Goal: Transaction & Acquisition: Subscribe to service/newsletter

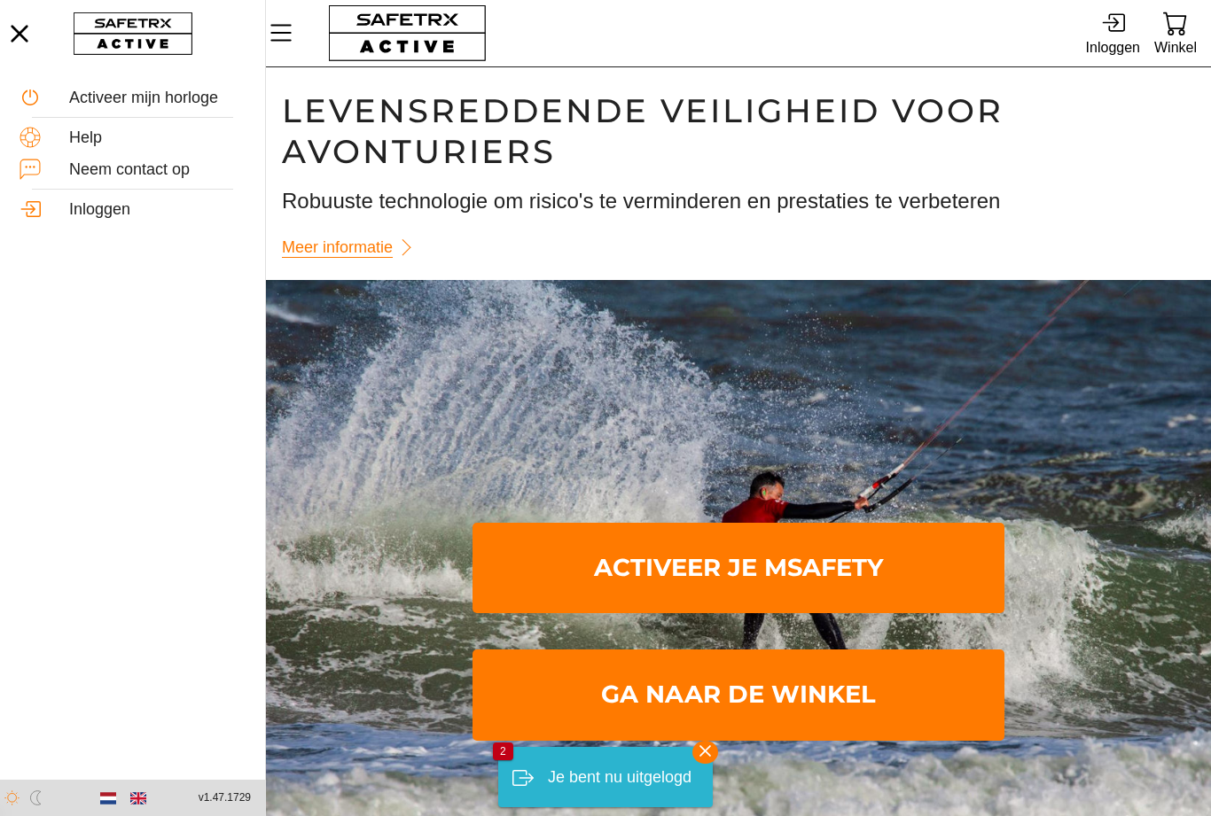
click at [78, 222] on div "Inloggen" at bounding box center [132, 209] width 237 height 32
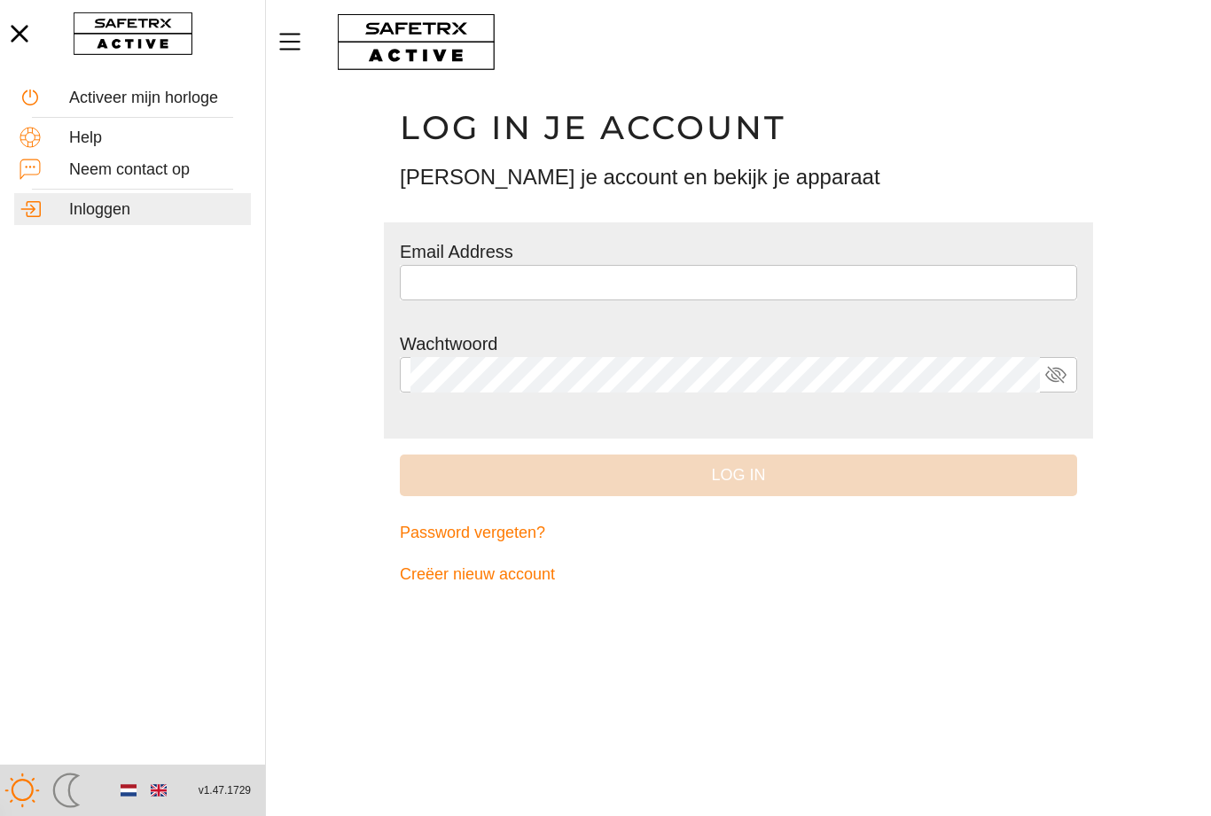
click at [439, 285] on input "text" at bounding box center [738, 282] width 656 height 35
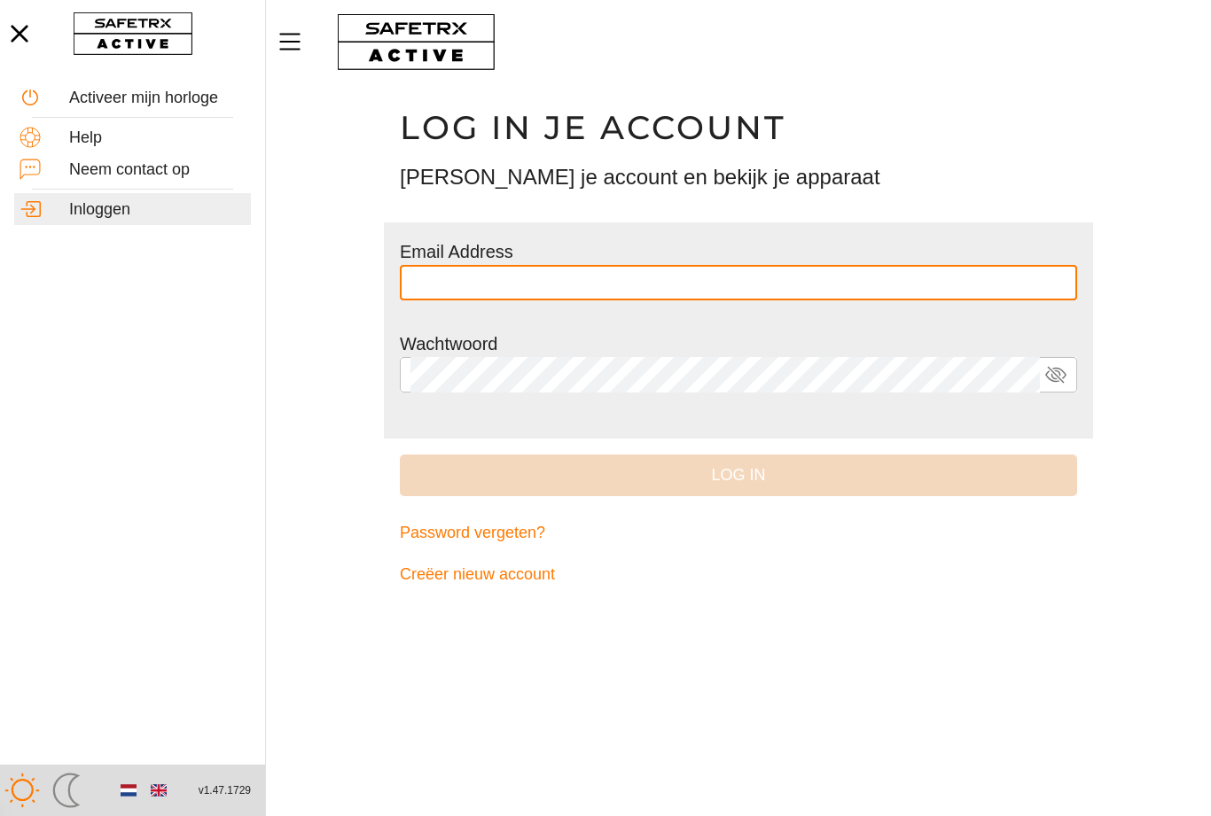
type input "**********"
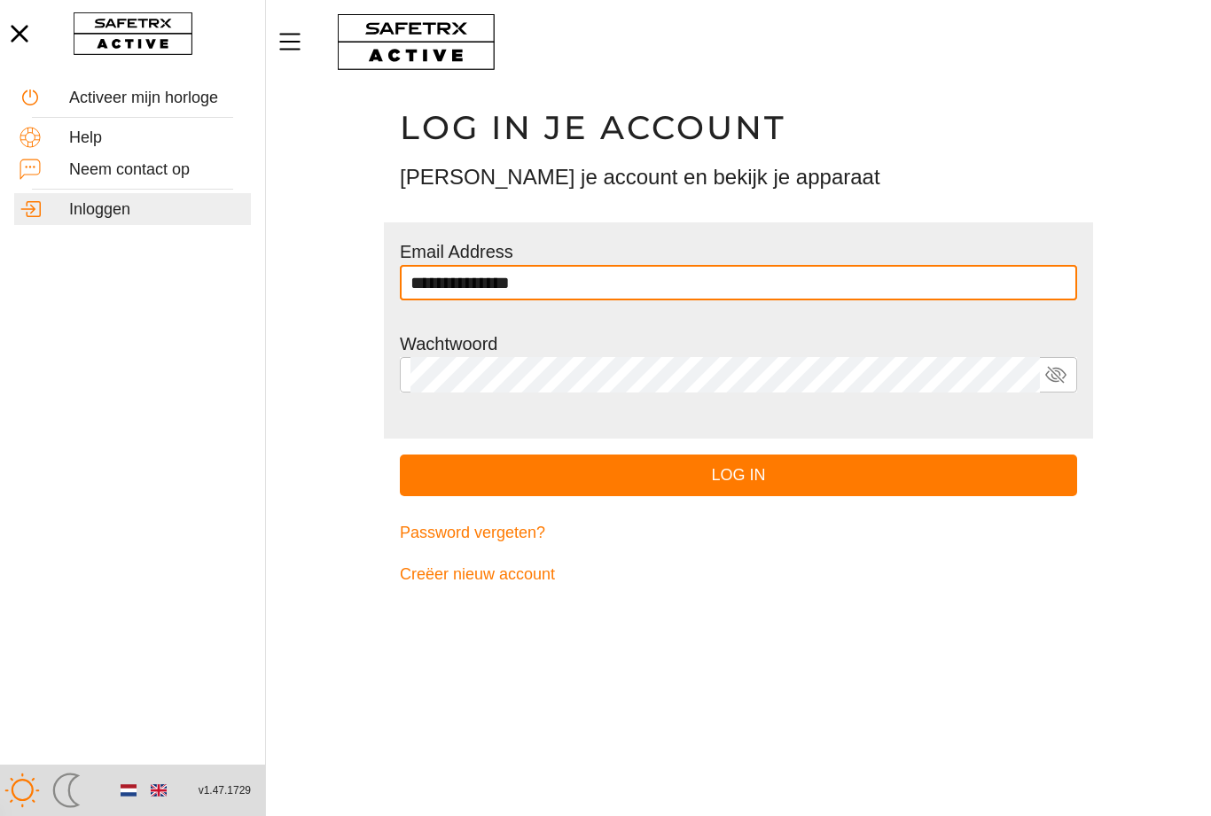
click at [738, 473] on button "Log in" at bounding box center [738, 476] width 677 height 42
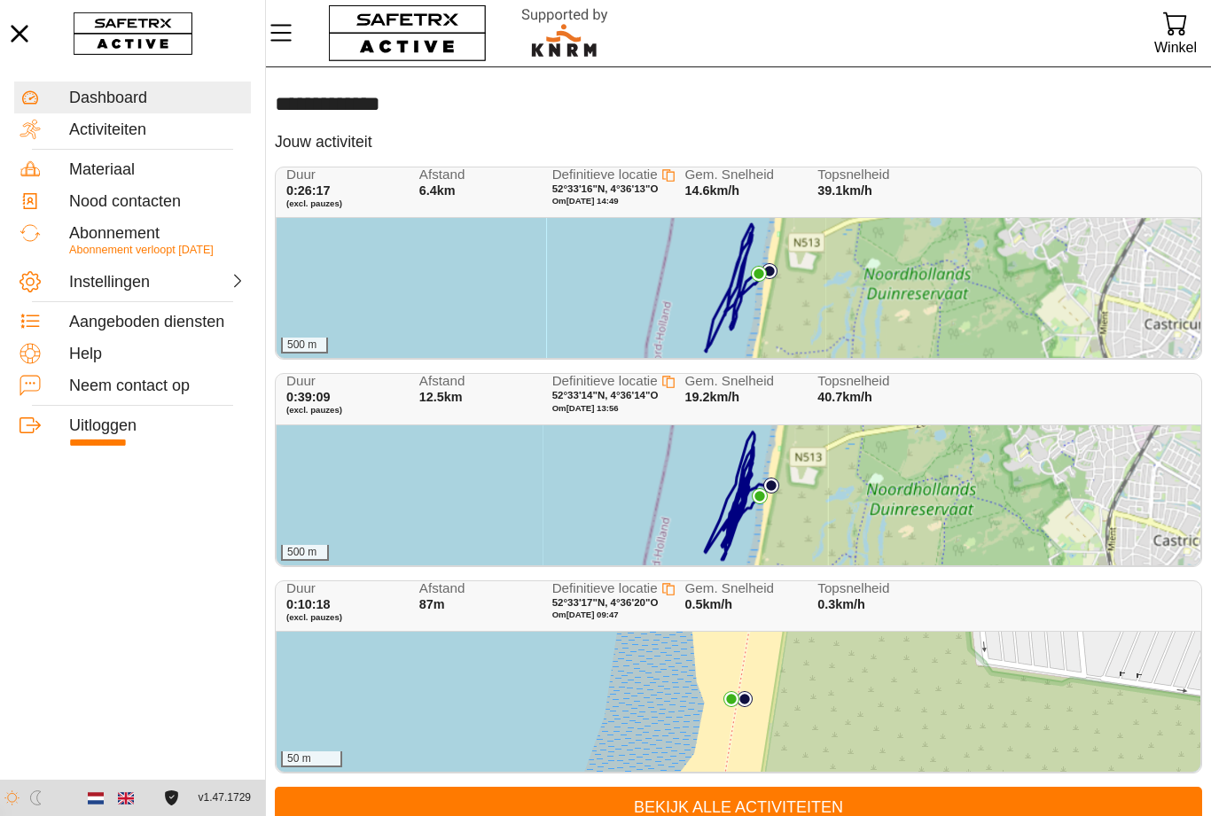
click at [105, 251] on span "Abonnement verloopt [DATE]" at bounding box center [141, 250] width 144 height 12
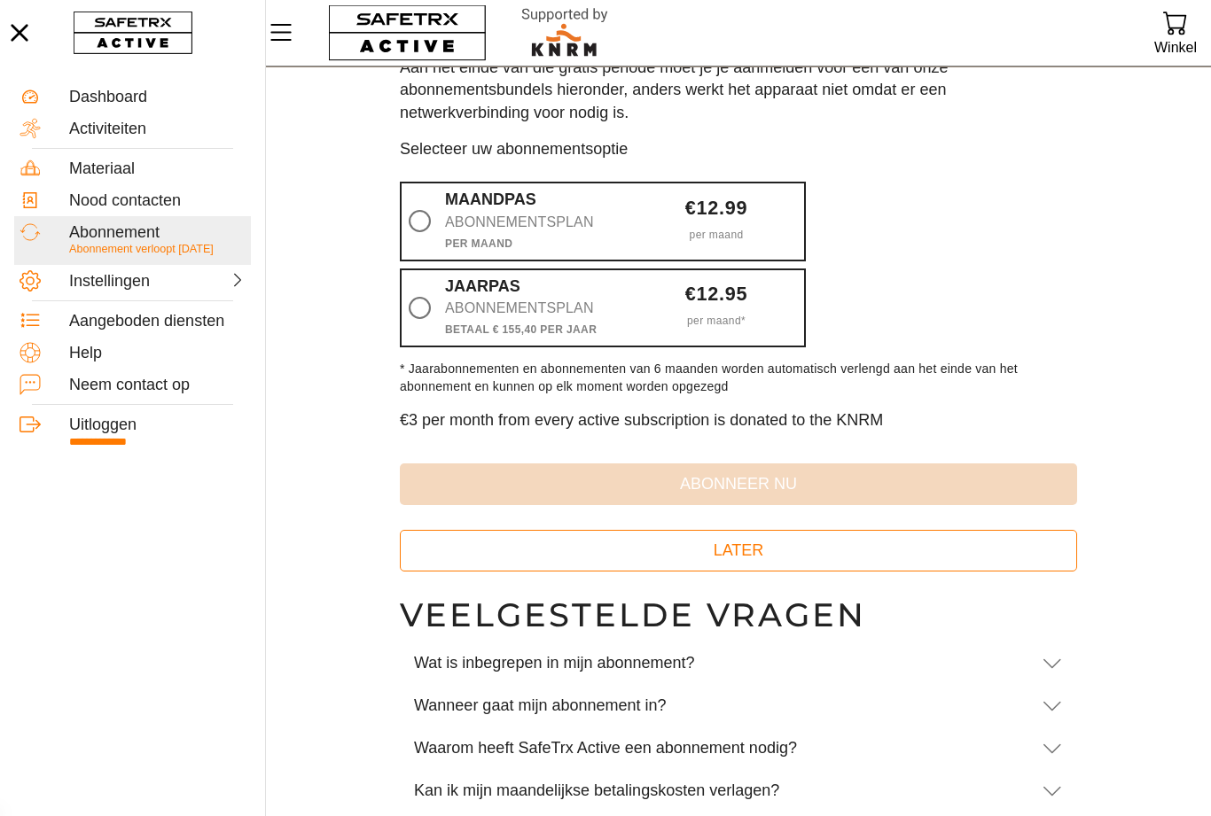
scroll to position [127, 0]
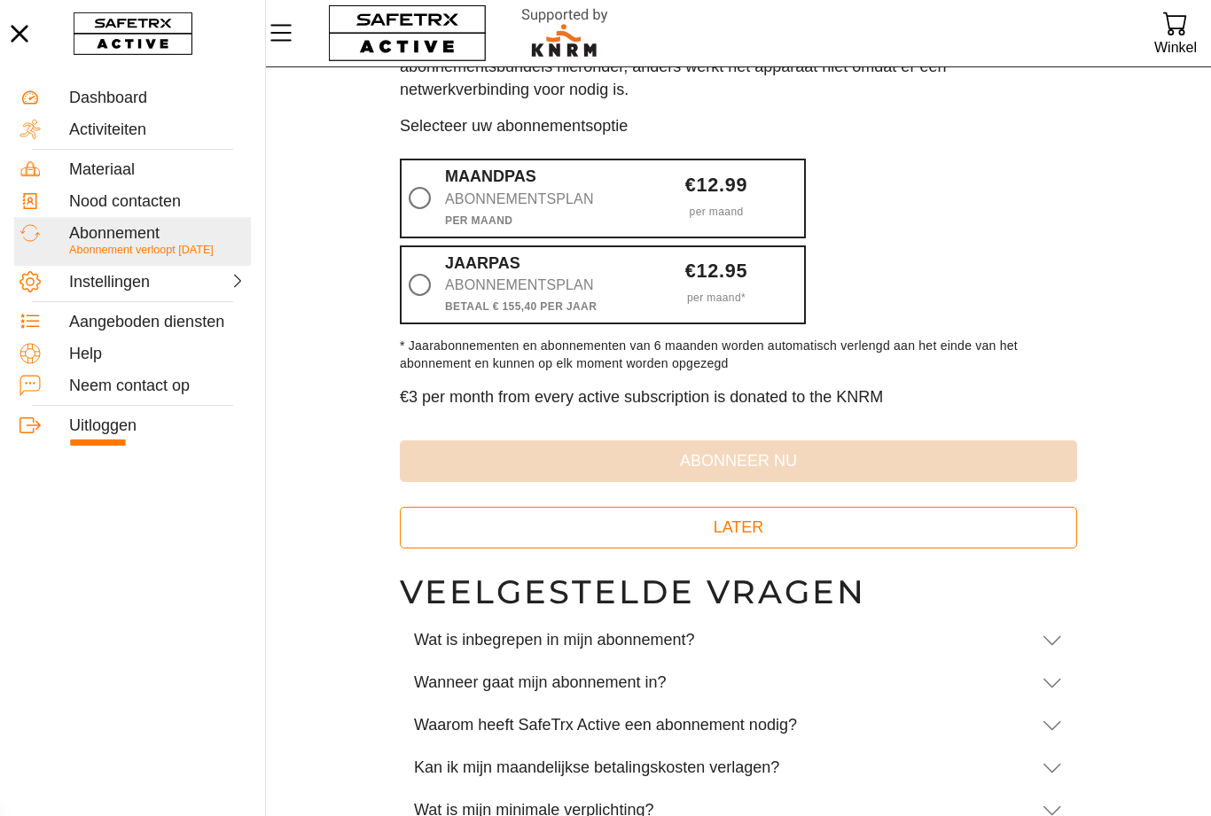
click at [1047, 637] on icon at bounding box center [1051, 640] width 21 height 21
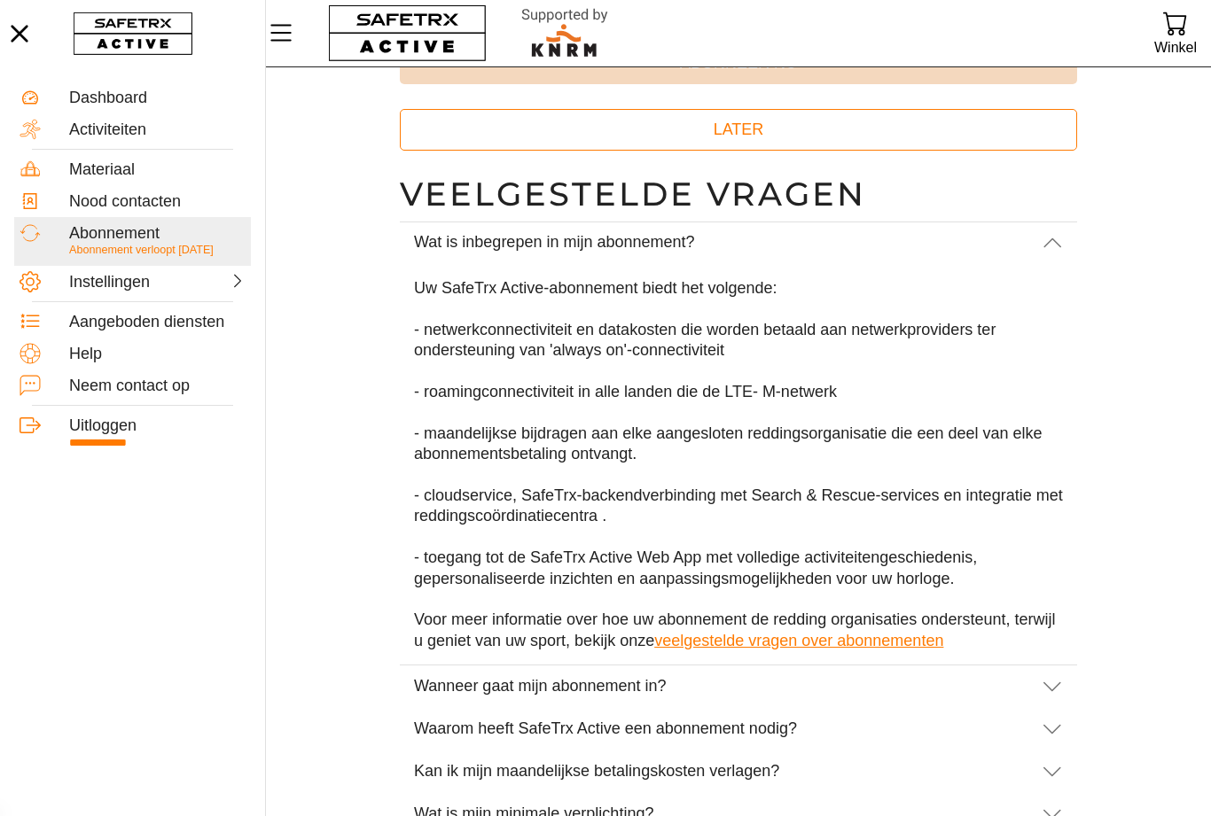
scroll to position [536, 0]
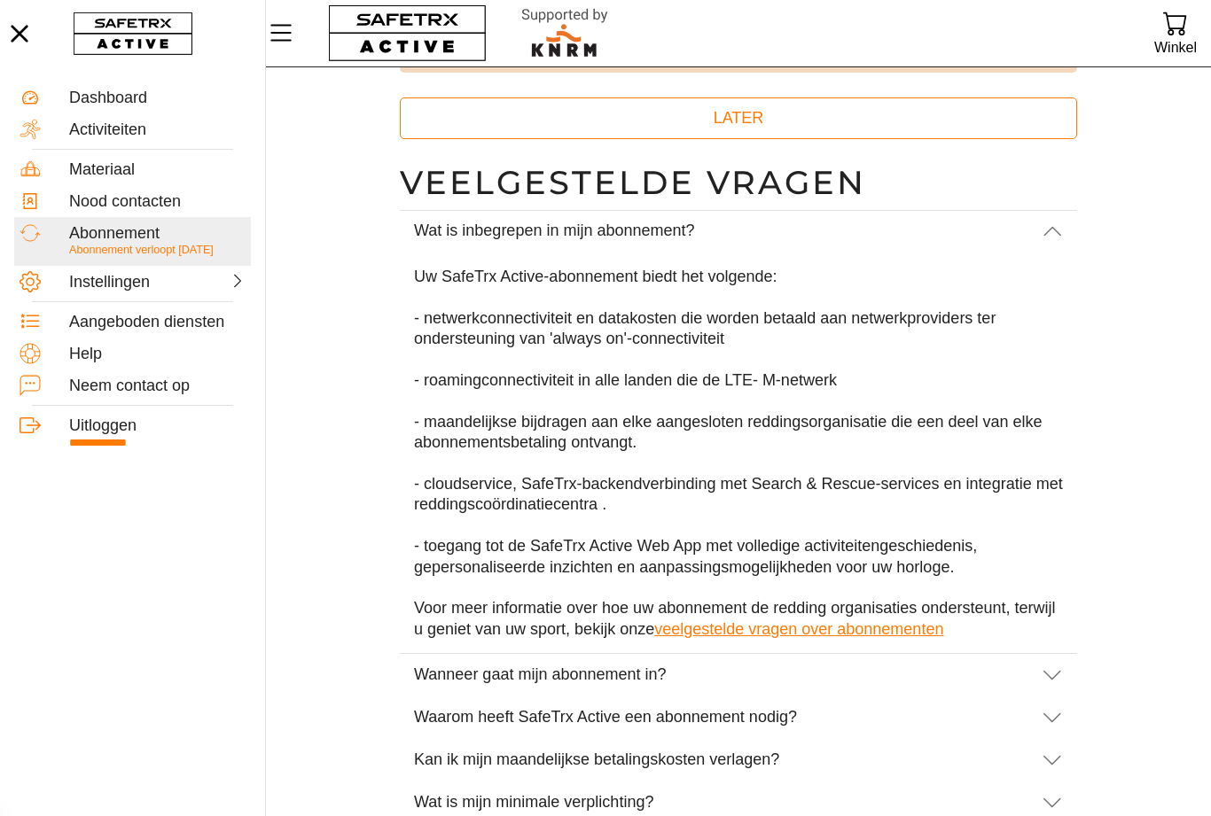
click at [1053, 667] on icon at bounding box center [1051, 675] width 21 height 21
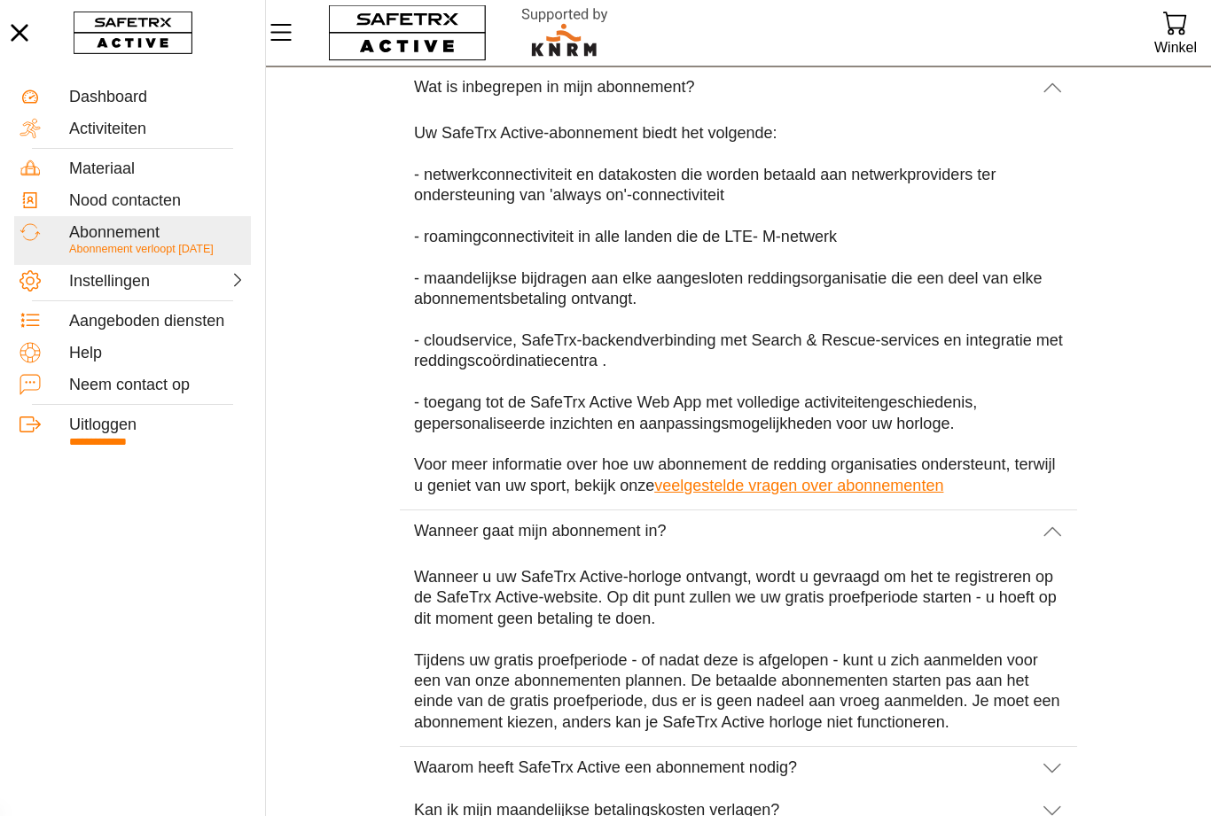
scroll to position [728, 0]
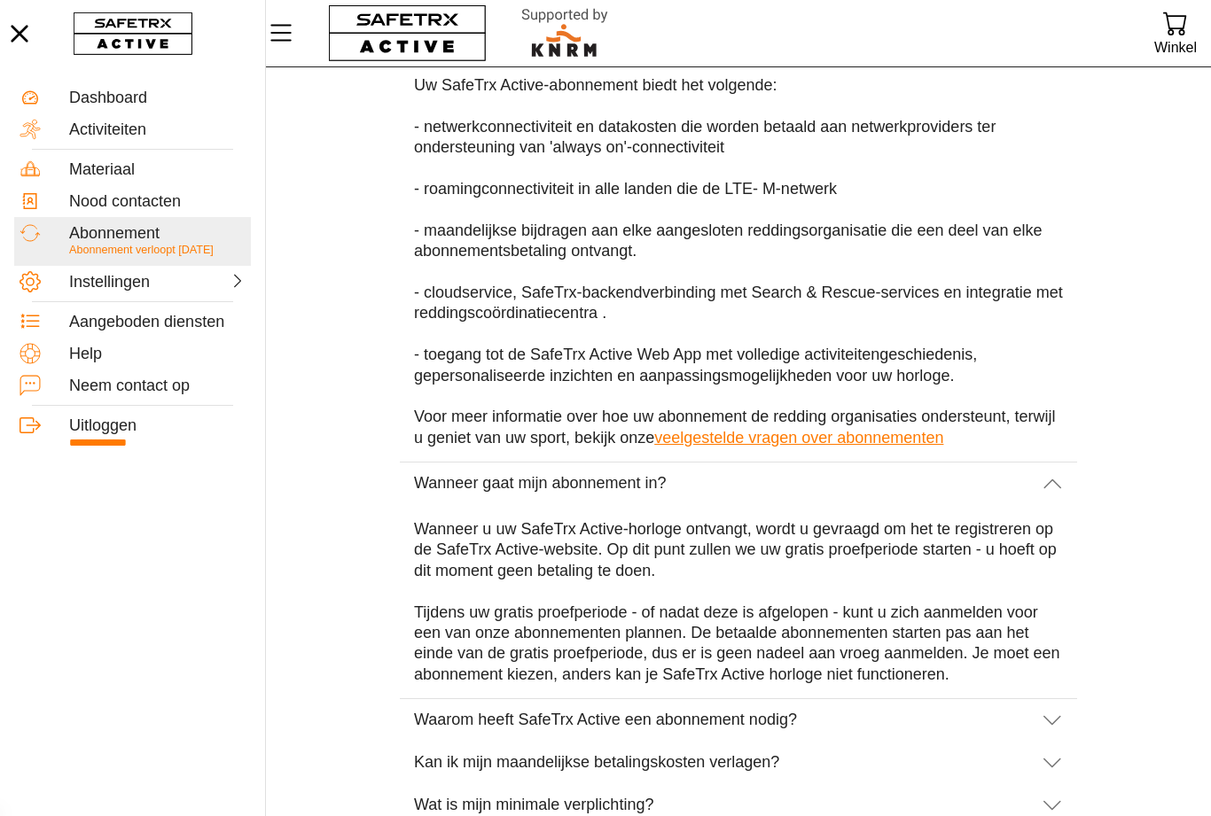
click at [1063, 758] on div "Kan ik mijn maandelijkse betalingskosten verlagen?" at bounding box center [738, 763] width 677 height 43
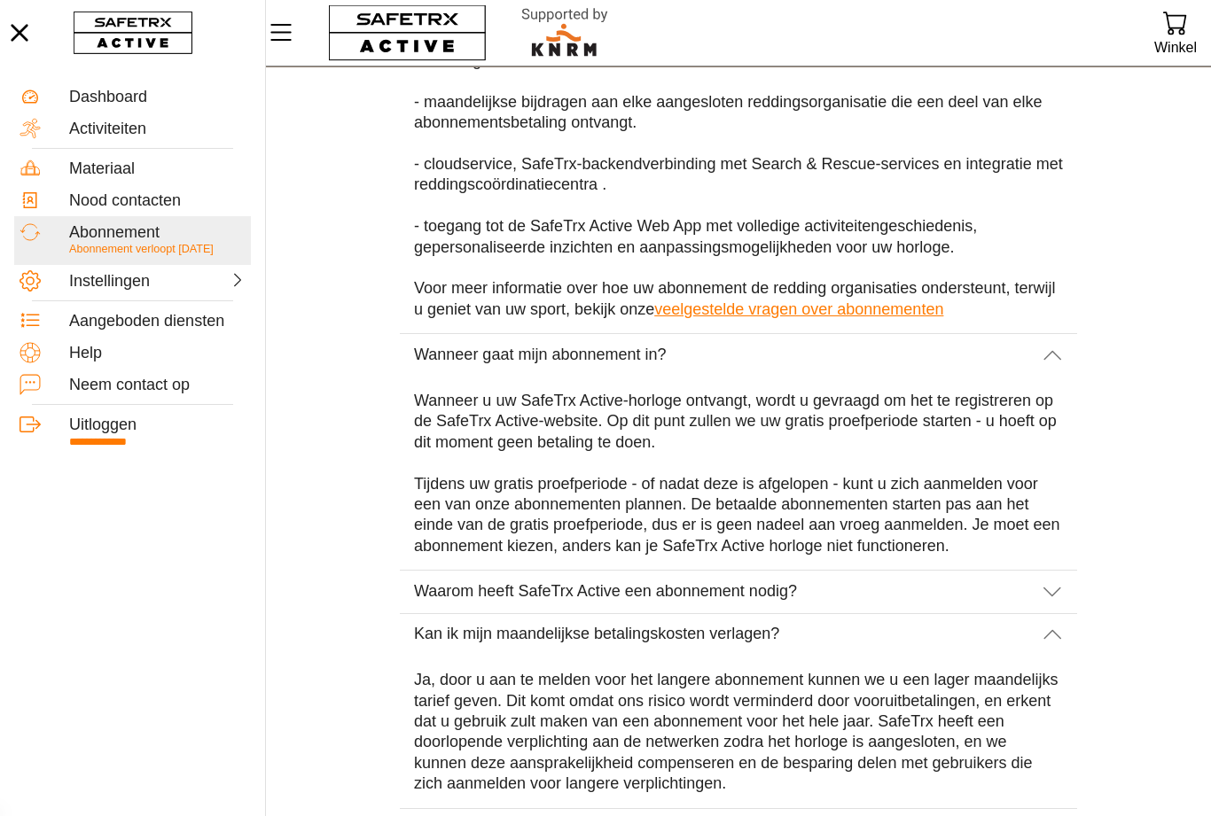
scroll to position [878, 0]
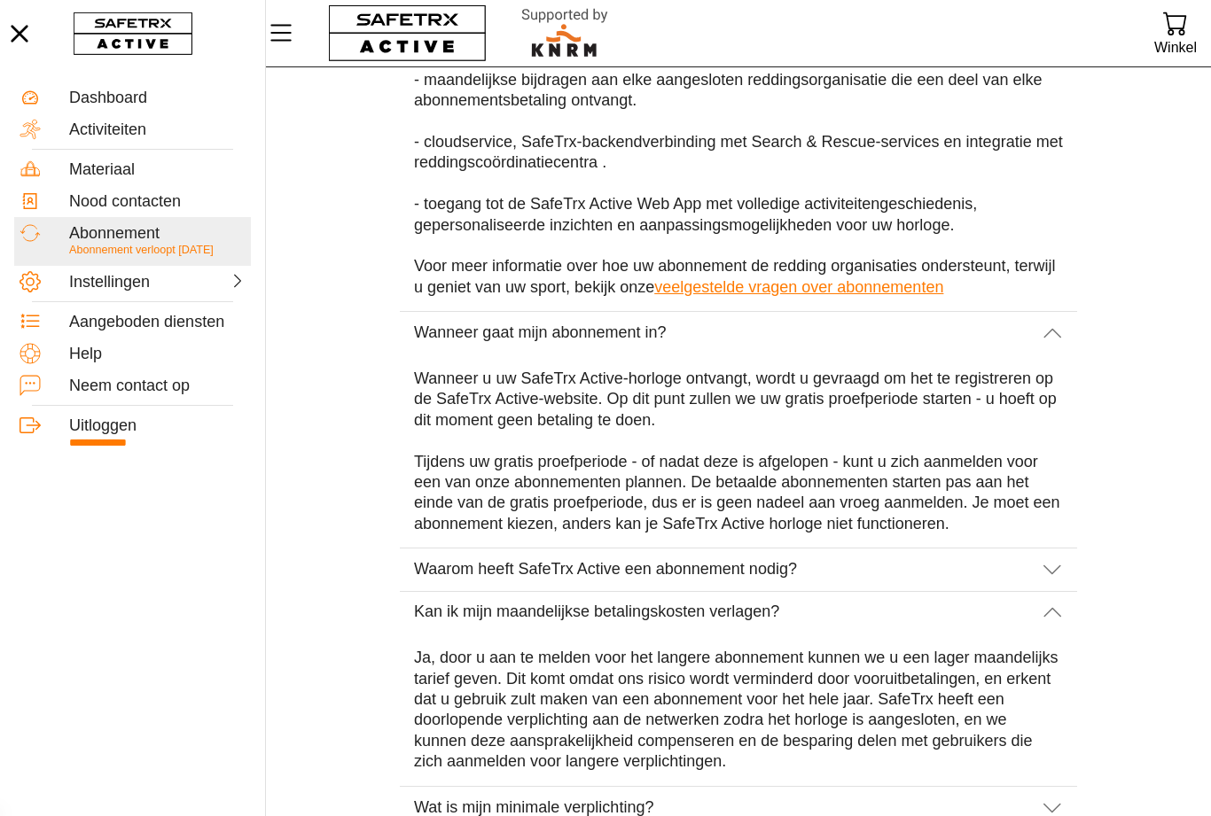
click at [1059, 798] on icon at bounding box center [1051, 808] width 21 height 21
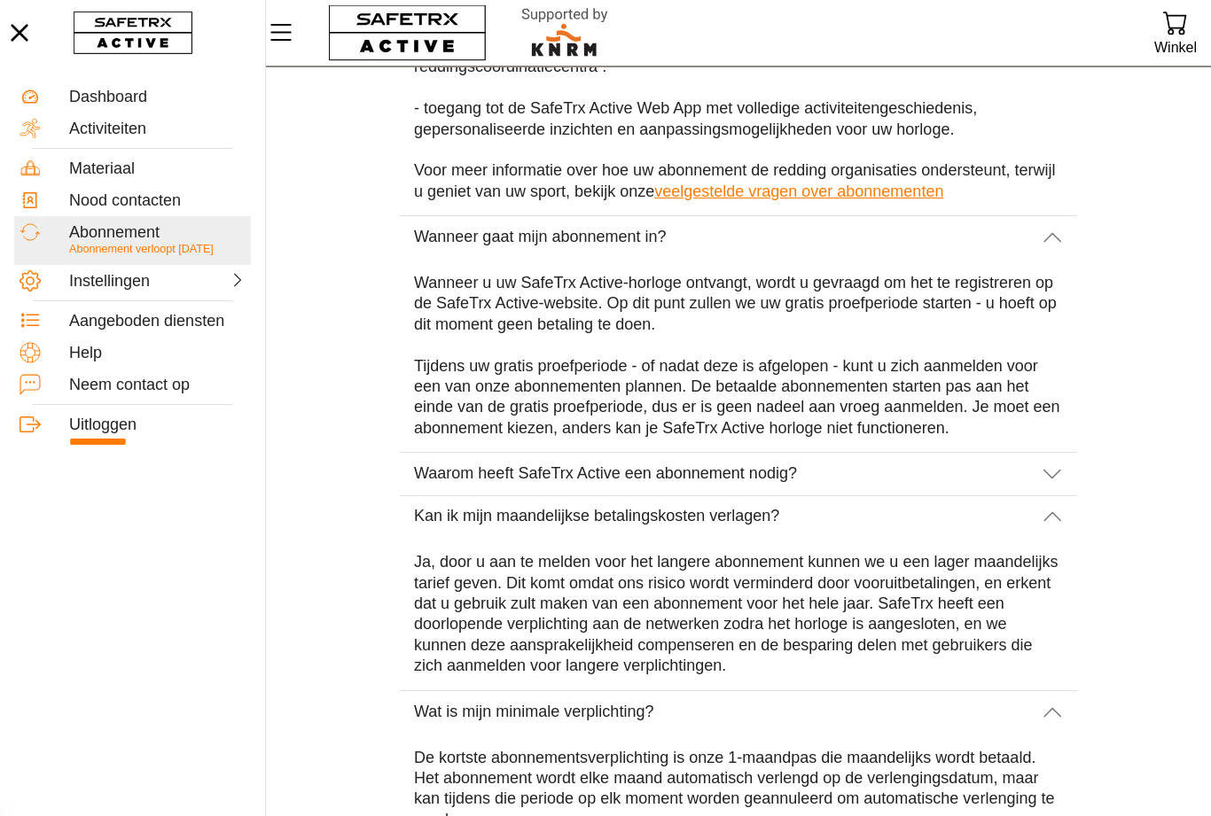
scroll to position [988, 0]
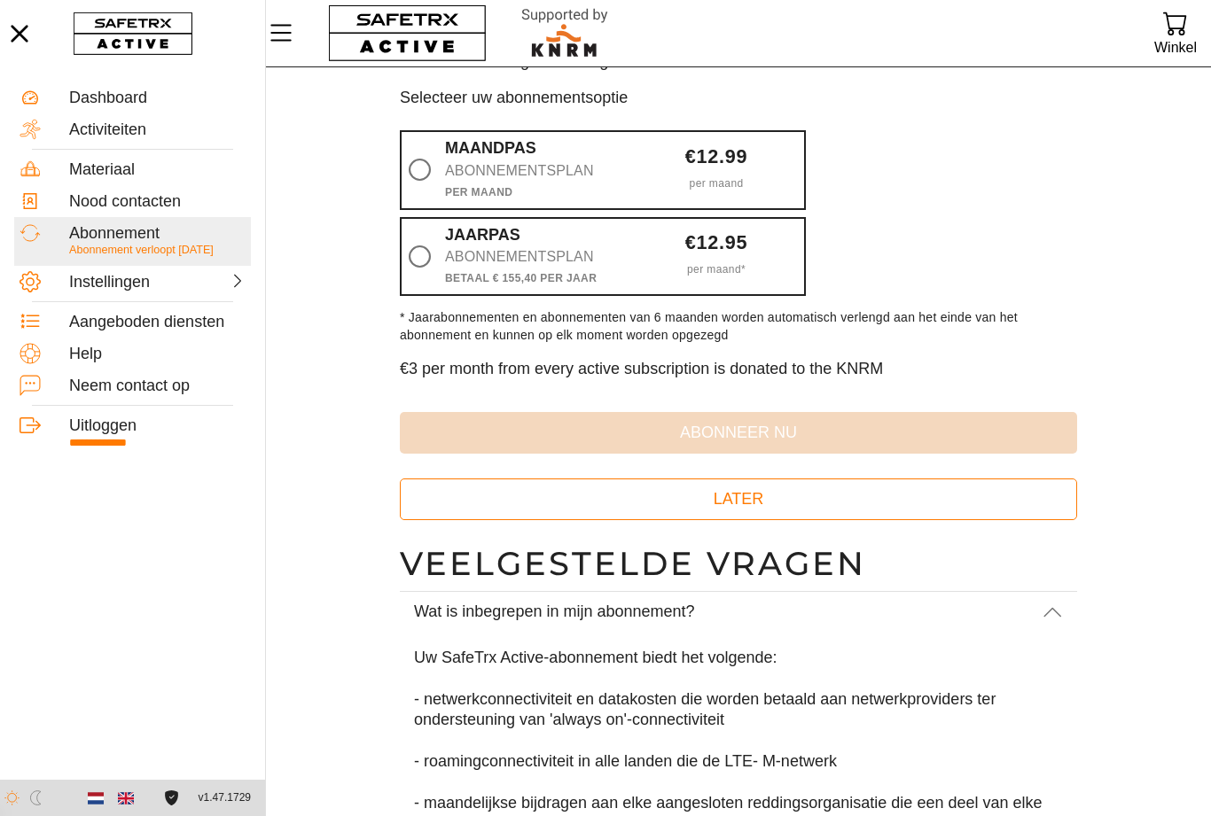
scroll to position [154, 0]
click at [429, 252] on icon at bounding box center [420, 257] width 22 height 22
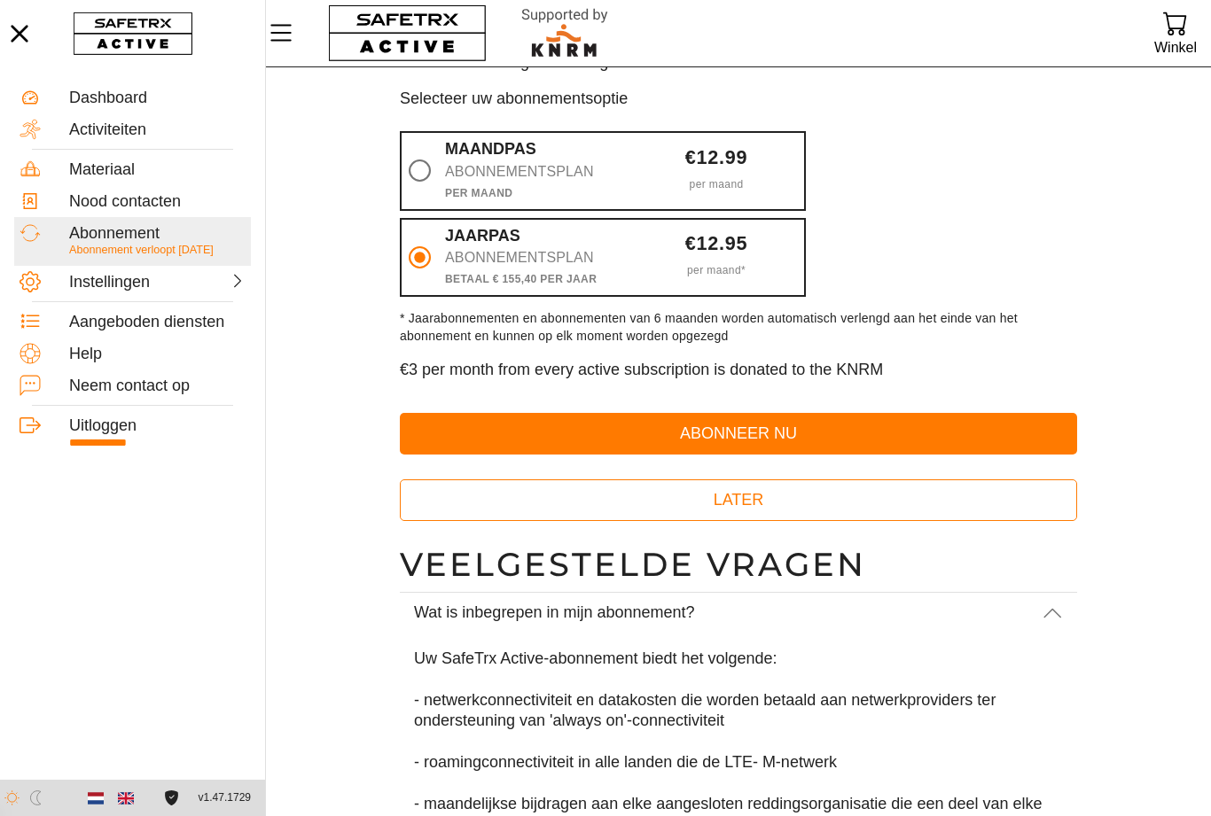
click at [672, 423] on span "abonneer nu" at bounding box center [738, 433] width 649 height 27
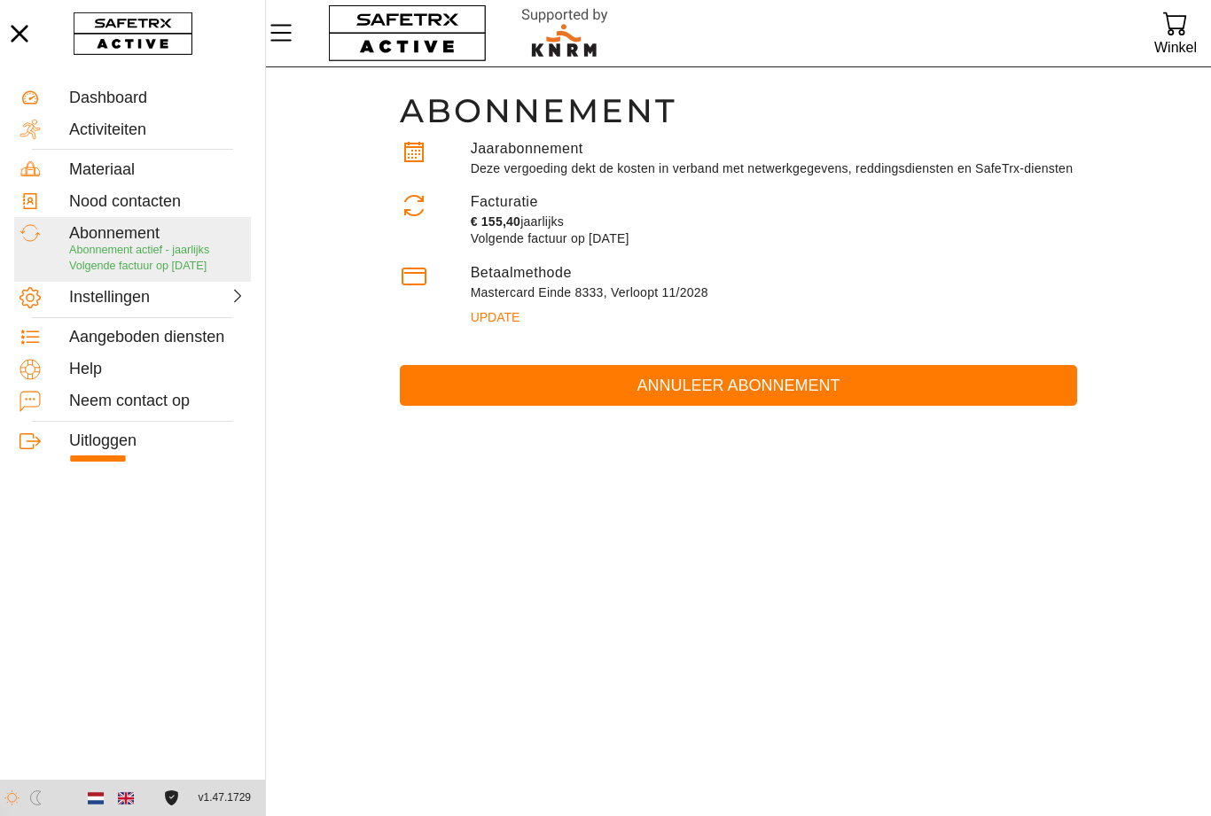
click at [111, 338] on div "Aangeboden diensten" at bounding box center [157, 337] width 176 height 19
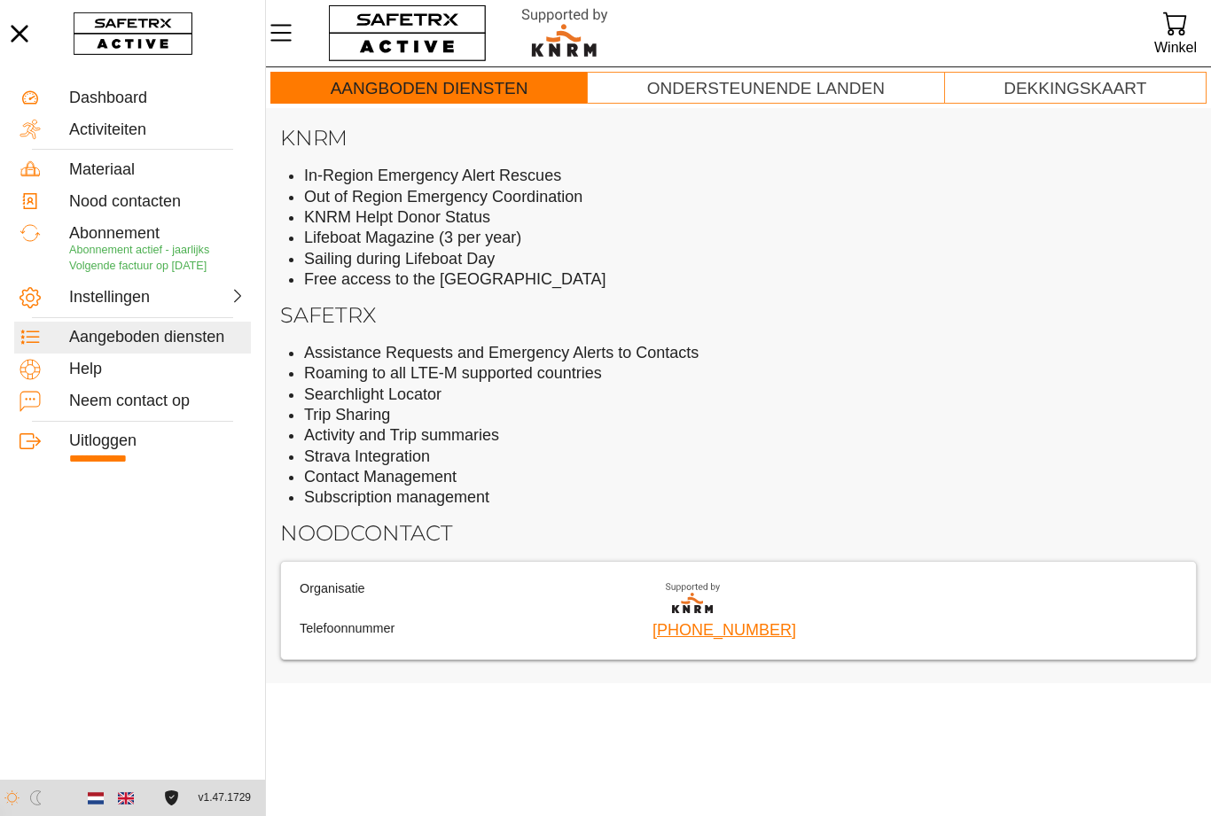
click at [729, 95] on div "Ondersteunende landen" at bounding box center [766, 89] width 238 height 20
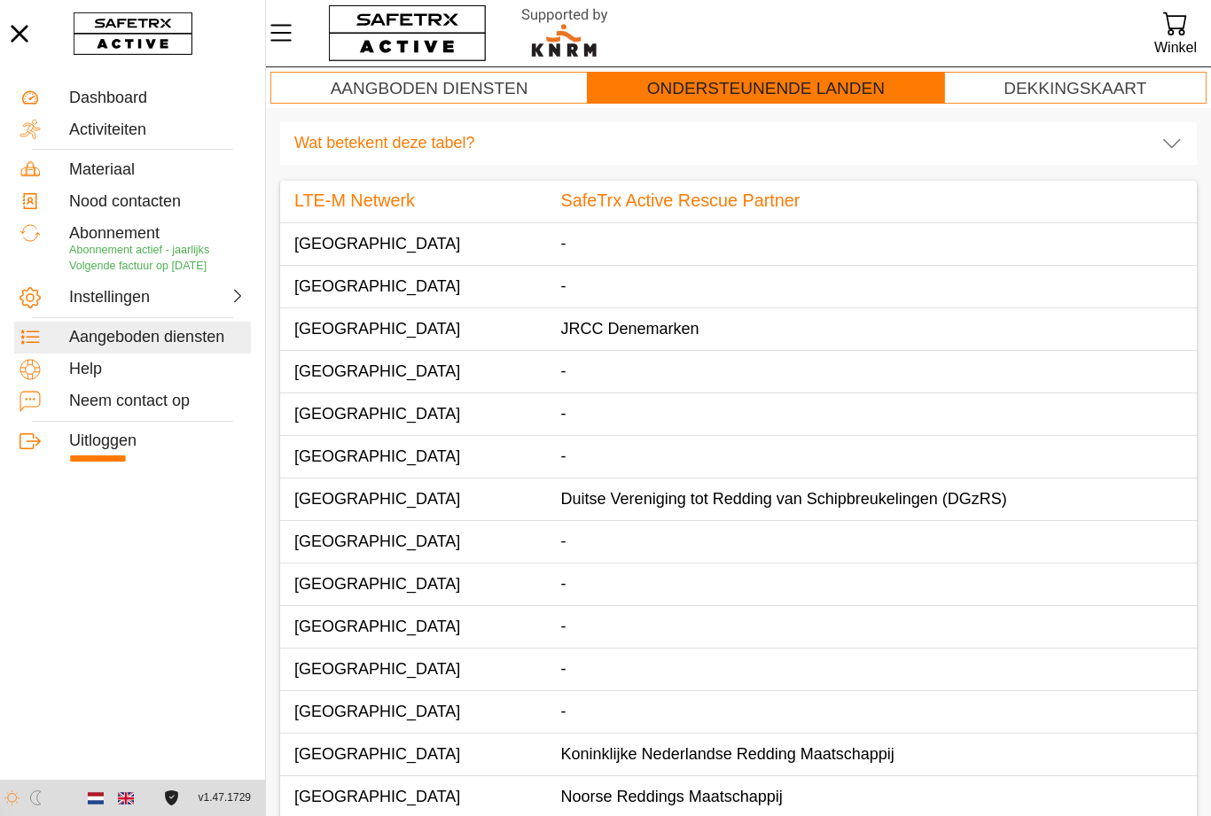
click at [1034, 97] on div "Dekkingskaart" at bounding box center [1074, 89] width 143 height 20
